Goal: Task Accomplishment & Management: Use online tool/utility

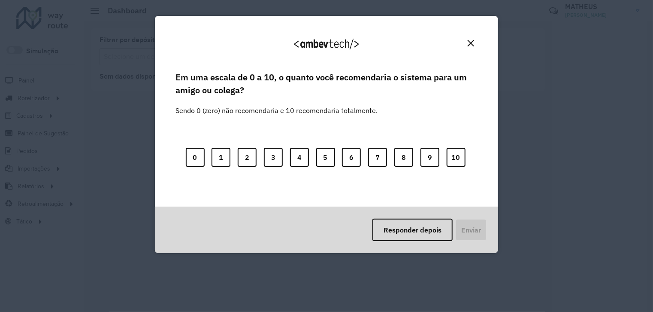
click at [413, 242] on div "Responder depois Enviar" at bounding box center [326, 229] width 343 height 46
click at [418, 228] on button "Responder depois" at bounding box center [413, 229] width 80 height 22
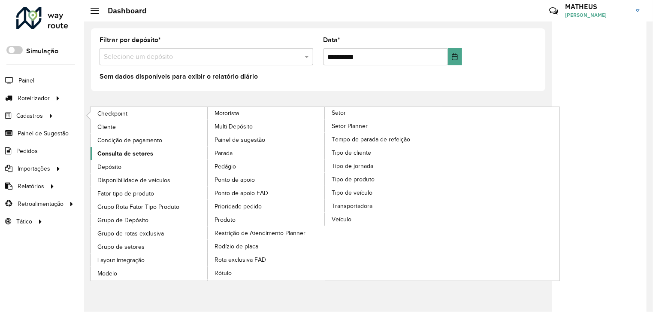
click at [137, 152] on span "Consulta de setores" at bounding box center [125, 153] width 56 height 9
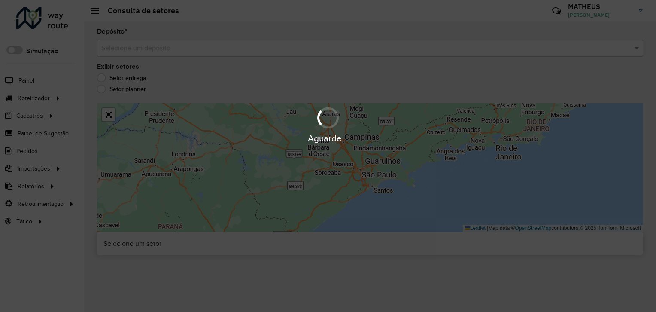
click at [185, 53] on div "Aguarde..." at bounding box center [328, 156] width 656 height 312
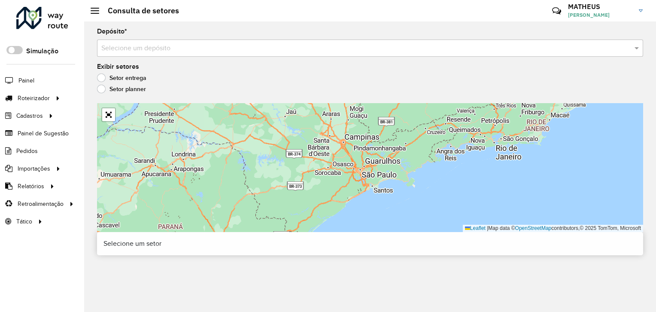
click at [185, 53] on div "Selecione um depósito" at bounding box center [370, 47] width 546 height 17
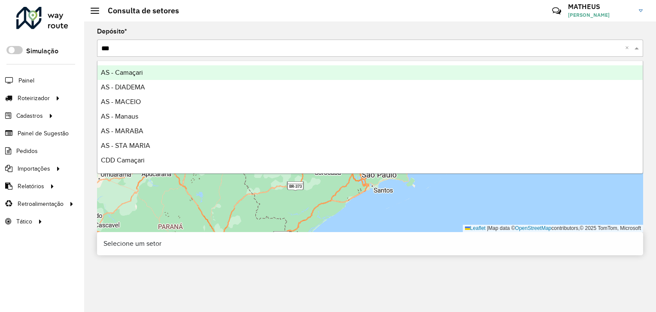
type input "****"
